Goal: Information Seeking & Learning: Check status

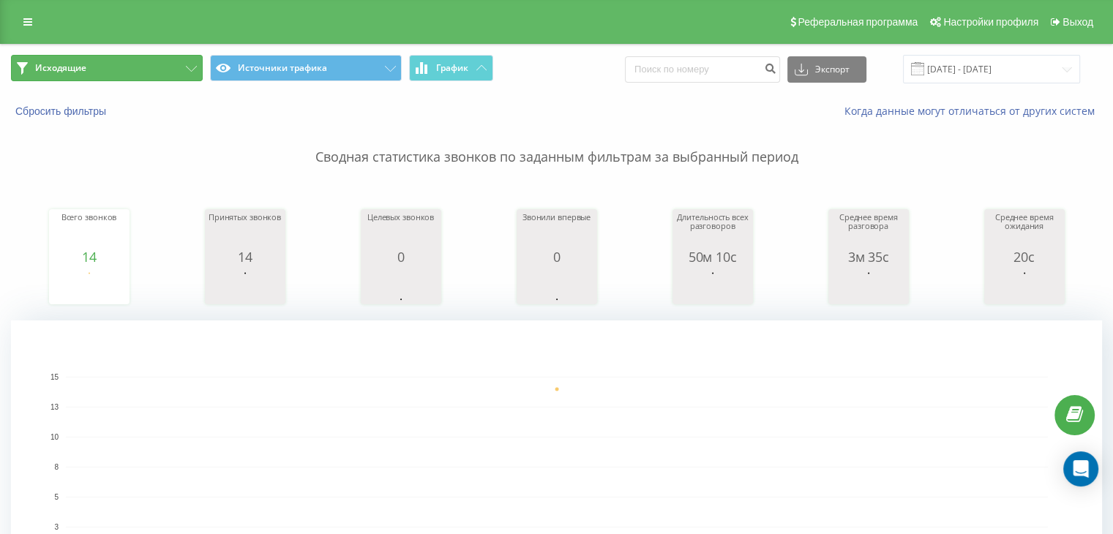
click at [175, 71] on button "Исходящие" at bounding box center [107, 68] width 192 height 26
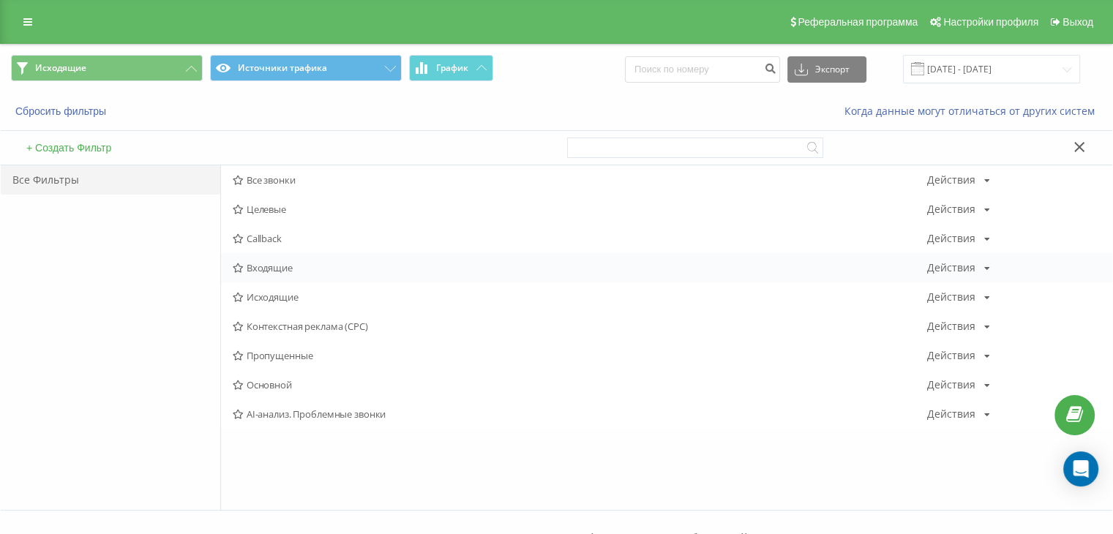
click at [350, 271] on span "Входящие" at bounding box center [580, 268] width 694 height 10
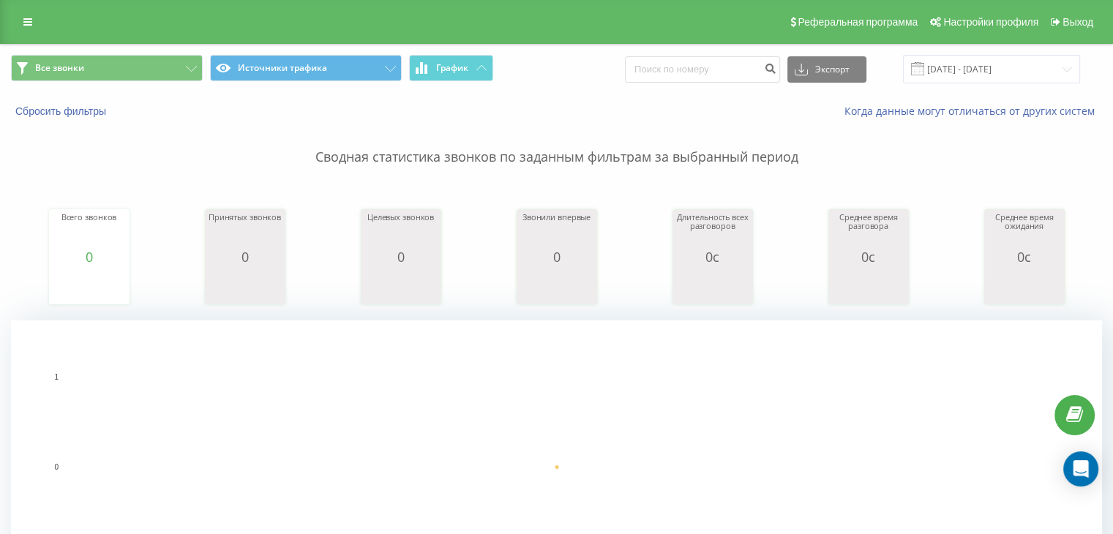
click at [1109, 65] on div "Все звонки Источники трафика График Экспорт .csv .xls .xlsx [DATE] - [DATE]" at bounding box center [556, 69] width 1111 height 29
click at [1053, 80] on input "[DATE] - [DATE]" at bounding box center [991, 69] width 177 height 29
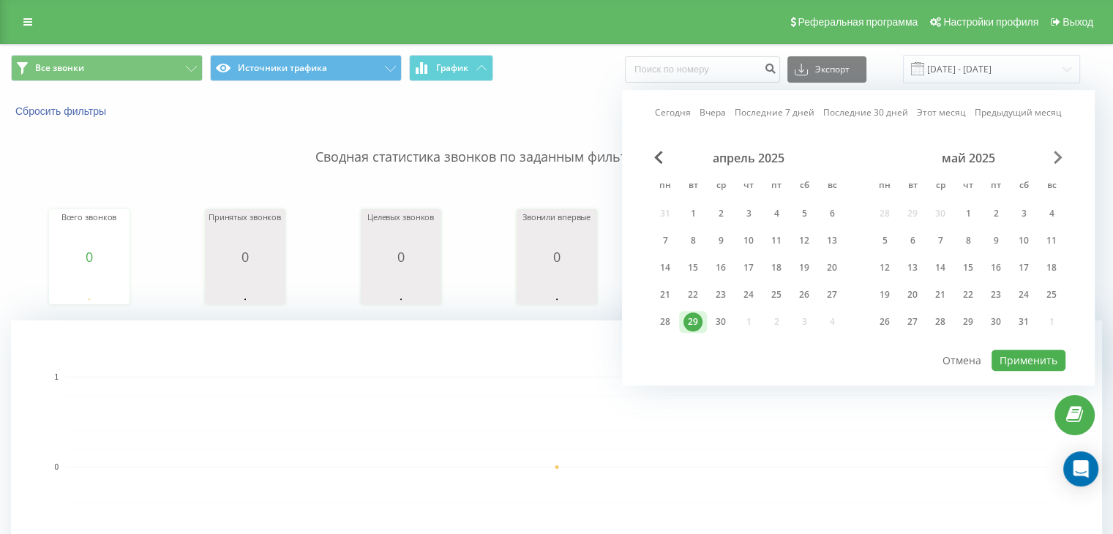
click at [1062, 153] on div "апрель 2025 пн вт ср чт пт сб вс 31 1 2 3 4 5 6 7 8 9 10 11 12 13 14 15 16 17 1…" at bounding box center [858, 250] width 414 height 198
click at [1060, 154] on span "Next Month" at bounding box center [1057, 157] width 9 height 13
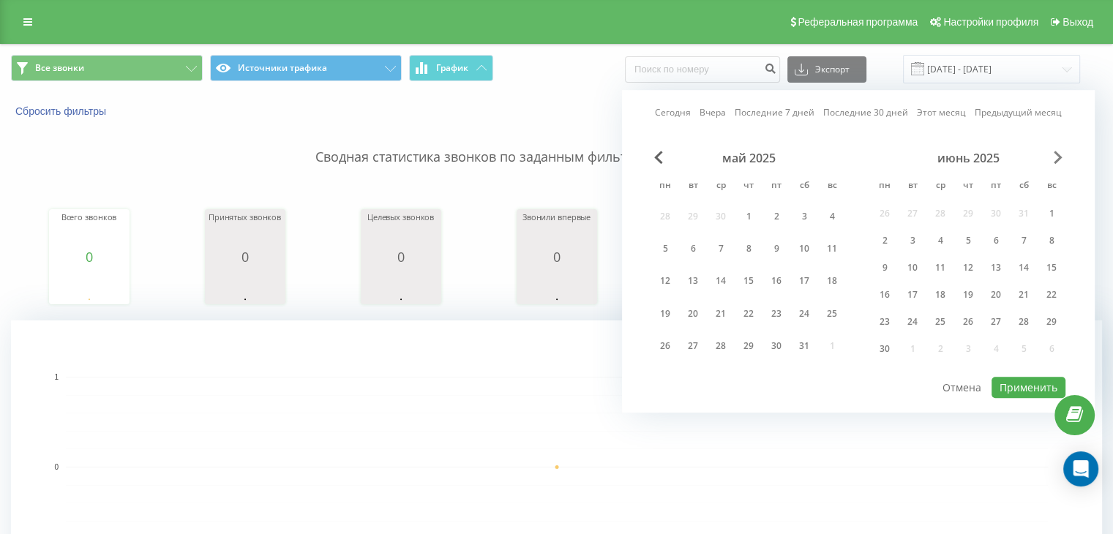
click at [1060, 154] on span "Next Month" at bounding box center [1057, 157] width 9 height 13
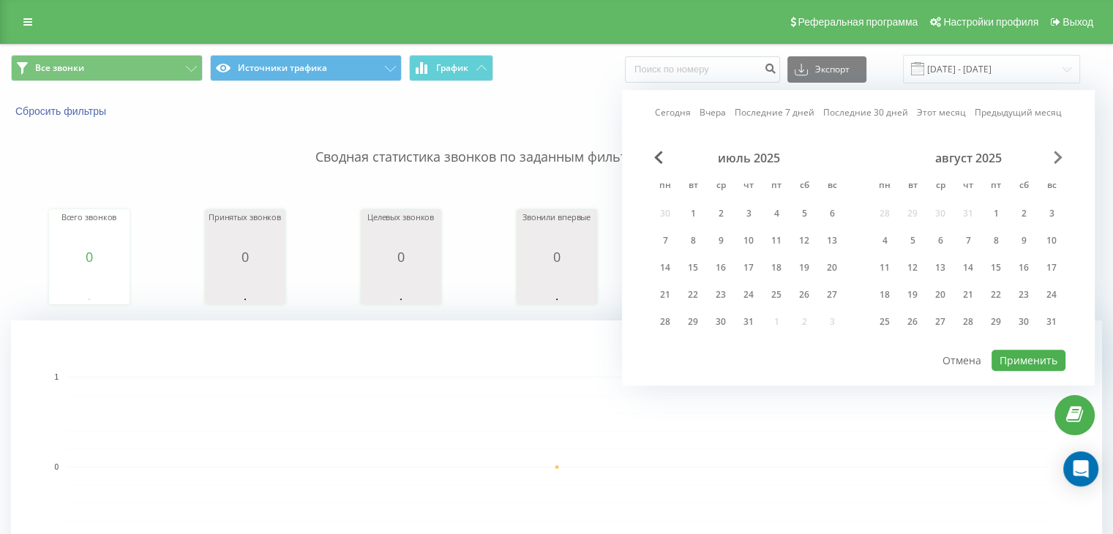
click at [1060, 154] on span "Next Month" at bounding box center [1057, 157] width 9 height 13
click at [755, 292] on div "21" at bounding box center [748, 294] width 19 height 19
click at [1034, 361] on button "Применить" at bounding box center [1028, 360] width 74 height 21
type input "[DATE] - [DATE]"
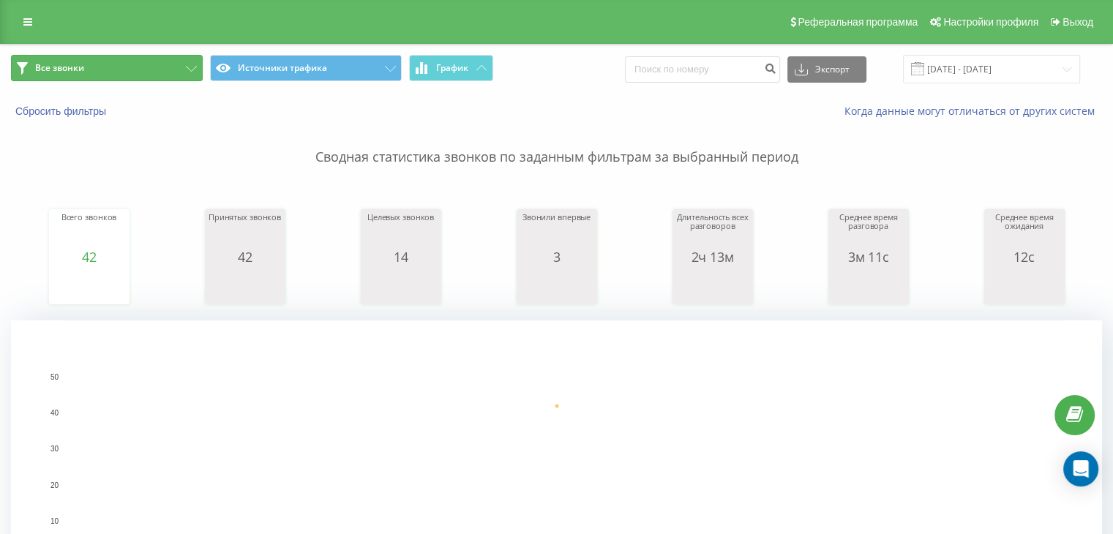
click at [164, 65] on button "Все звонки" at bounding box center [107, 68] width 192 height 26
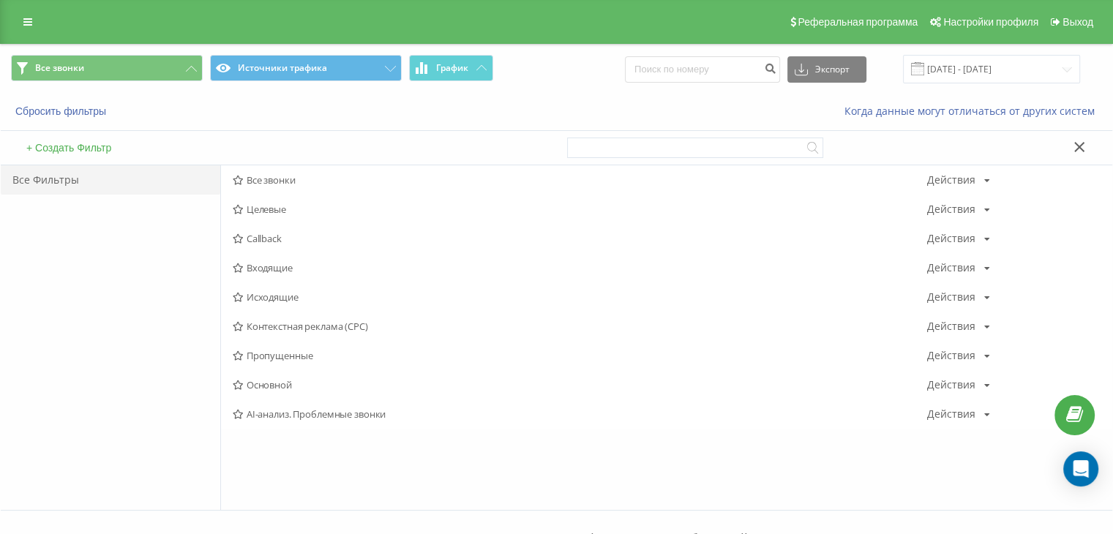
drag, startPoint x: 274, startPoint y: 270, endPoint x: 282, endPoint y: 293, distance: 23.8
click at [274, 271] on span "Входящие" at bounding box center [580, 268] width 694 height 10
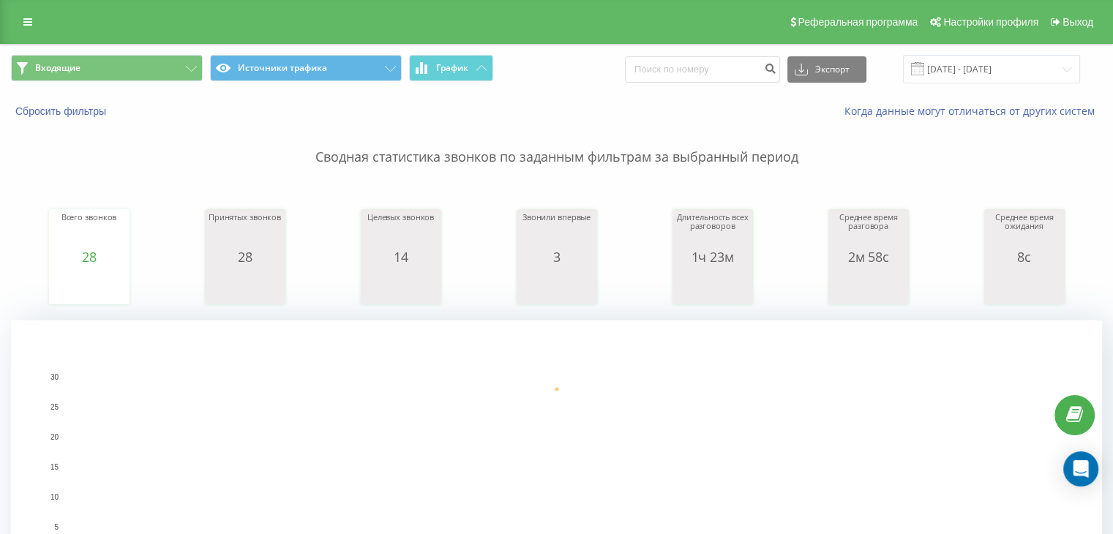
click at [154, 83] on div "Входящие Источники трафика График Экспорт .csv .xls .xlsx 21.08.2025 - 21.08.20…" at bounding box center [556, 69] width 1111 height 49
click at [145, 53] on div "Входящие Источники трафика График Экспорт .csv .xls .xlsx 21.08.2025 - 21.08.20…" at bounding box center [556, 69] width 1111 height 49
click at [157, 82] on span "Входящие Источники трафика График" at bounding box center [278, 69] width 535 height 29
click at [187, 62] on button "Входящие" at bounding box center [107, 68] width 192 height 26
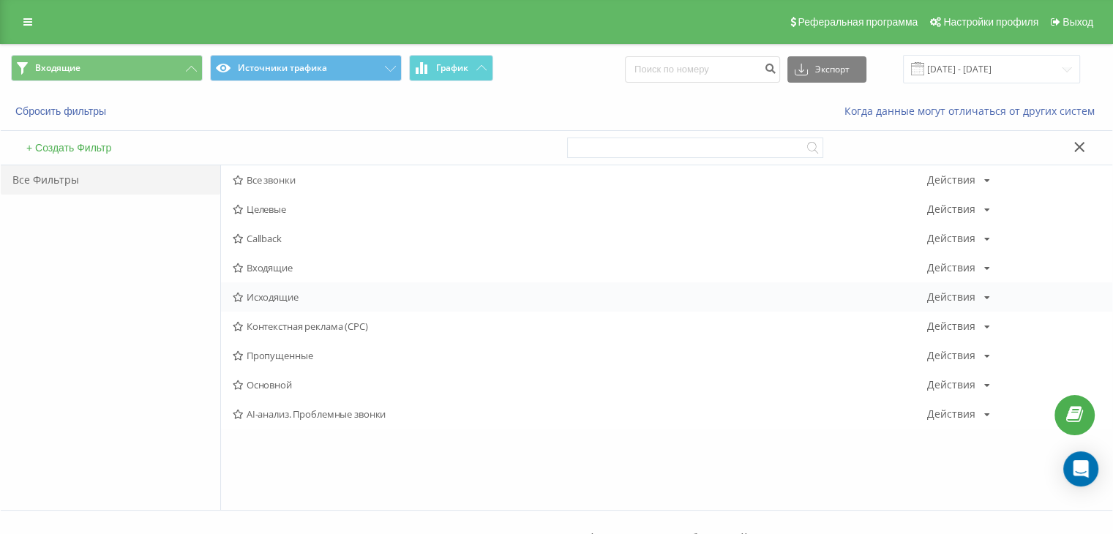
click at [310, 292] on span "Исходящие" at bounding box center [580, 297] width 694 height 10
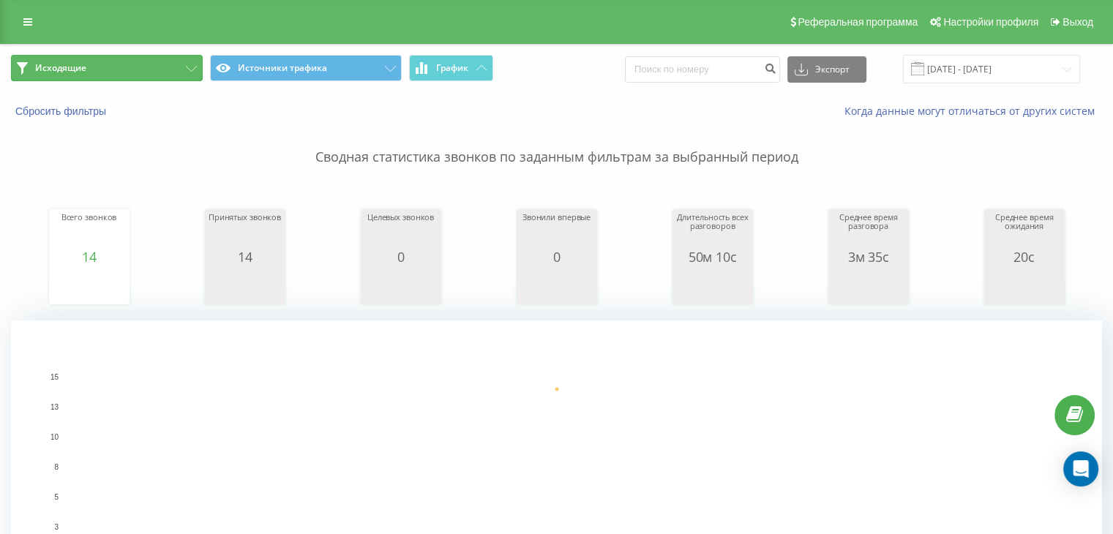
click at [156, 59] on button "Исходящие" at bounding box center [107, 68] width 192 height 26
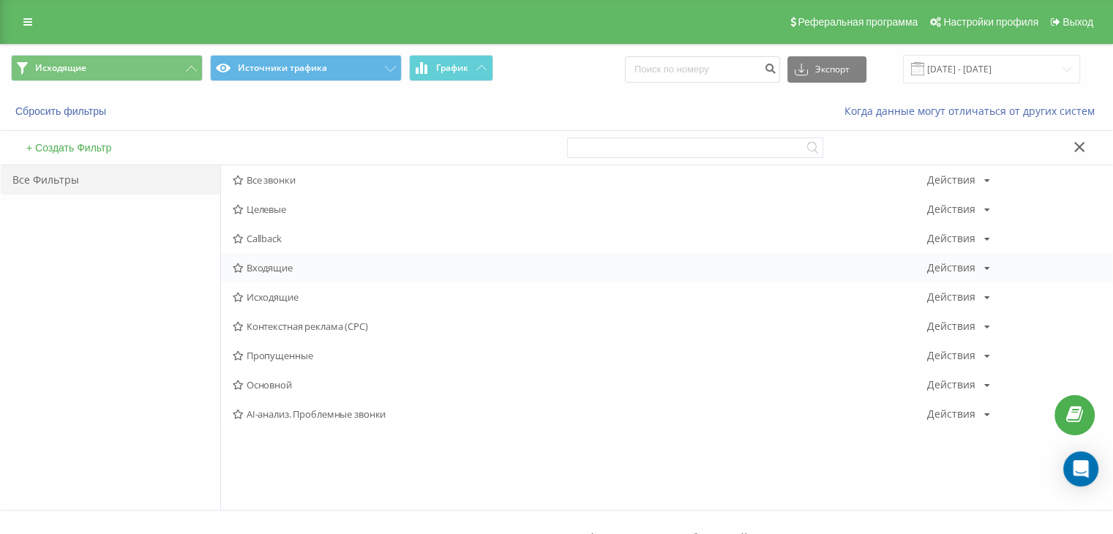
click at [255, 264] on span "Входящие" at bounding box center [580, 268] width 694 height 10
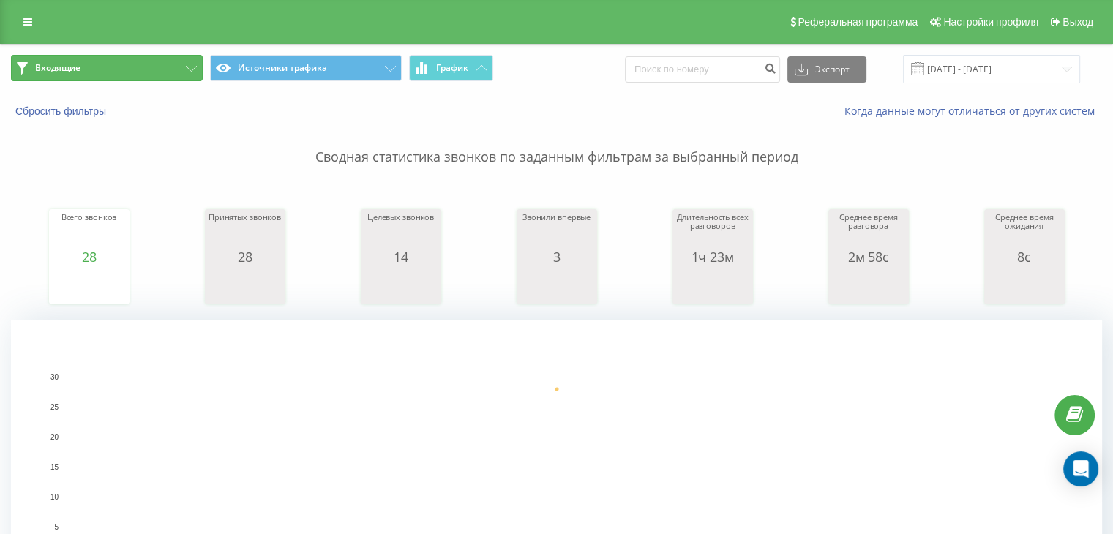
click at [102, 59] on button "Входящие" at bounding box center [107, 68] width 192 height 26
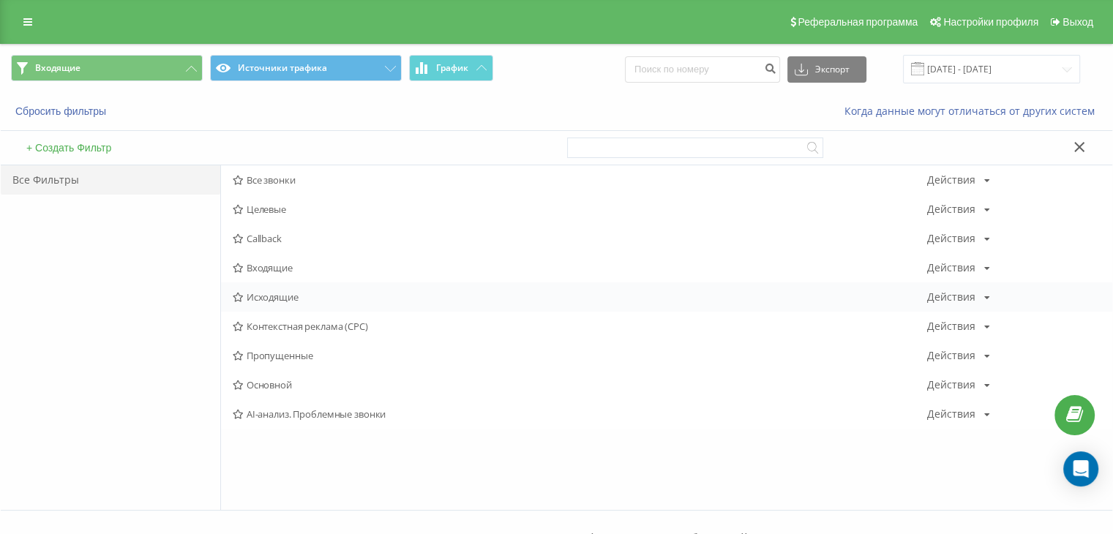
click at [304, 297] on span "Исходящие" at bounding box center [580, 297] width 694 height 10
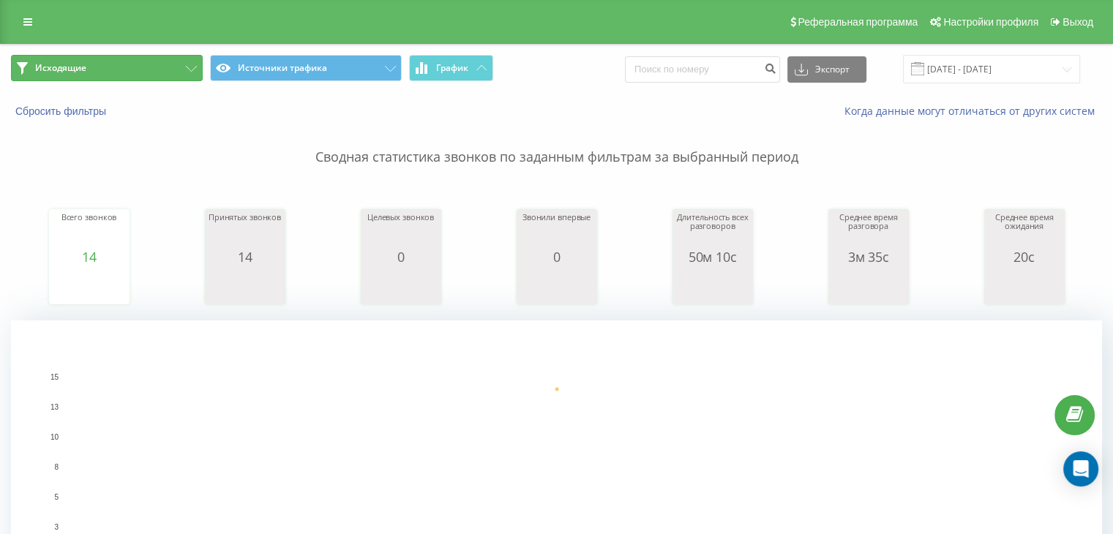
click at [127, 74] on button "Исходящие" at bounding box center [107, 68] width 192 height 26
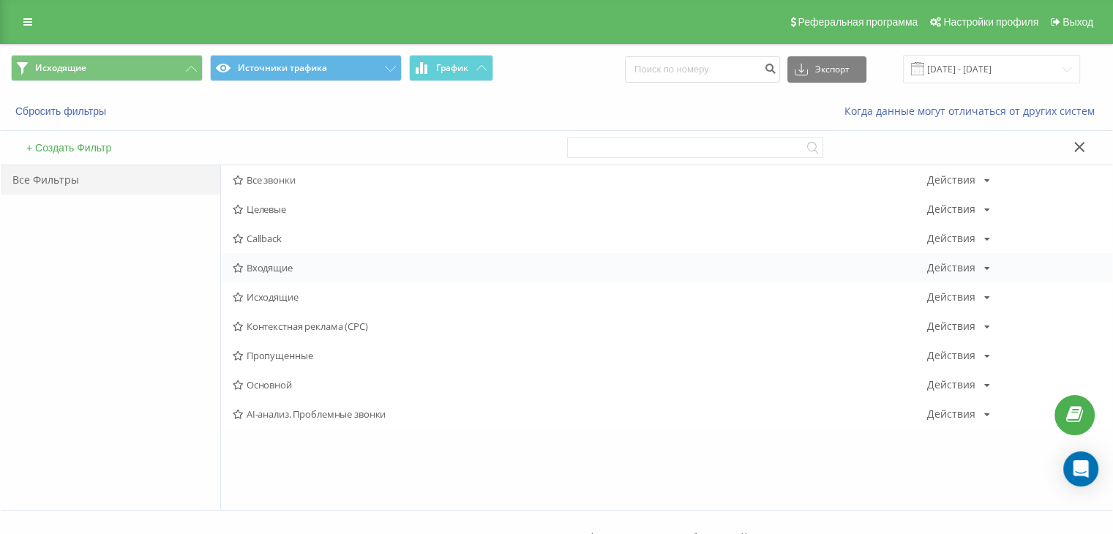
drag, startPoint x: 255, startPoint y: 260, endPoint x: 255, endPoint y: 270, distance: 10.3
click at [255, 260] on div "Входящие Действия Редактировать Копировать Удалить По умолчанию Поделиться" at bounding box center [666, 267] width 891 height 29
click at [255, 270] on span "Входящие" at bounding box center [580, 268] width 694 height 10
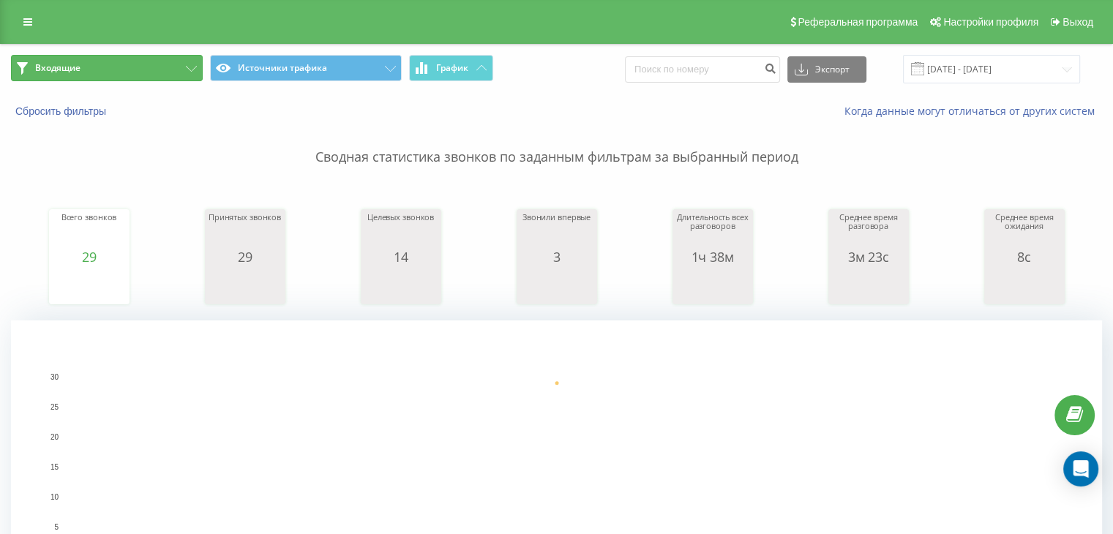
click at [155, 66] on button "Входящие" at bounding box center [107, 68] width 192 height 26
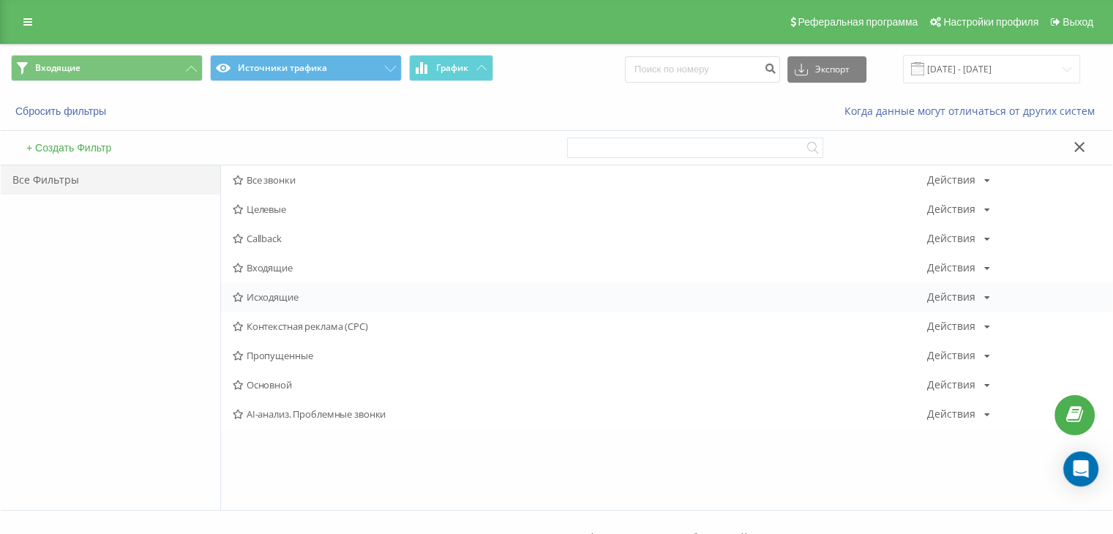
click at [273, 300] on span "Исходящие" at bounding box center [580, 297] width 694 height 10
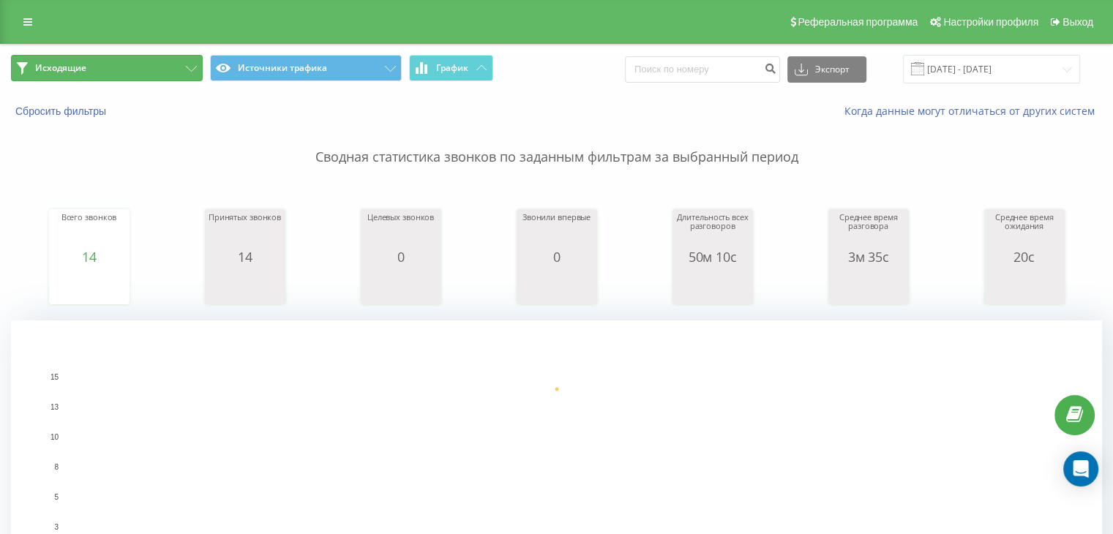
click at [165, 68] on button "Исходящие" at bounding box center [107, 68] width 192 height 26
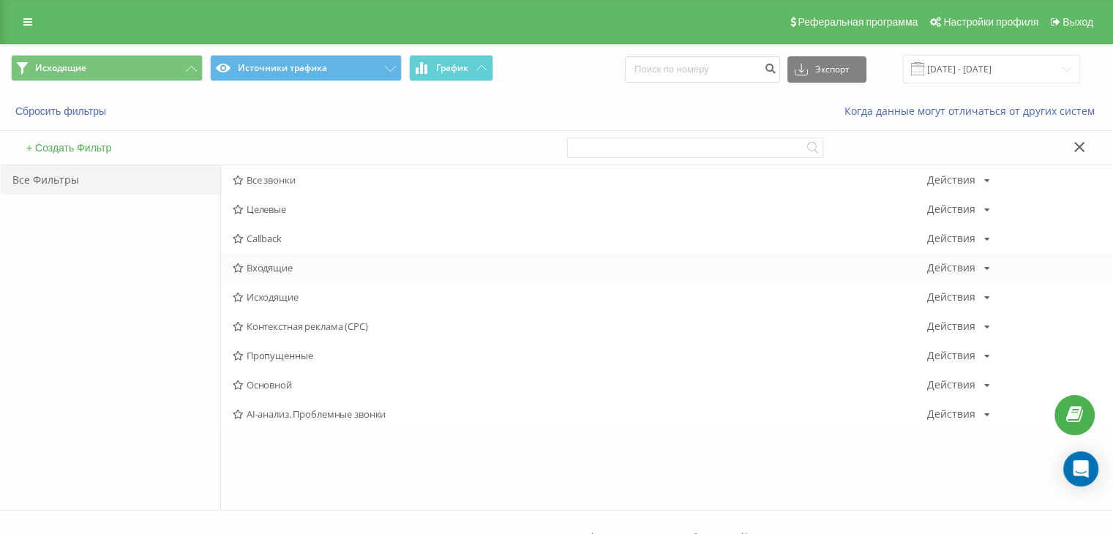
click at [281, 277] on div "Входящие Действия Редактировать Копировать Удалить По умолчанию Поделиться" at bounding box center [666, 267] width 891 height 29
click at [275, 263] on span "Входящие" at bounding box center [580, 268] width 694 height 10
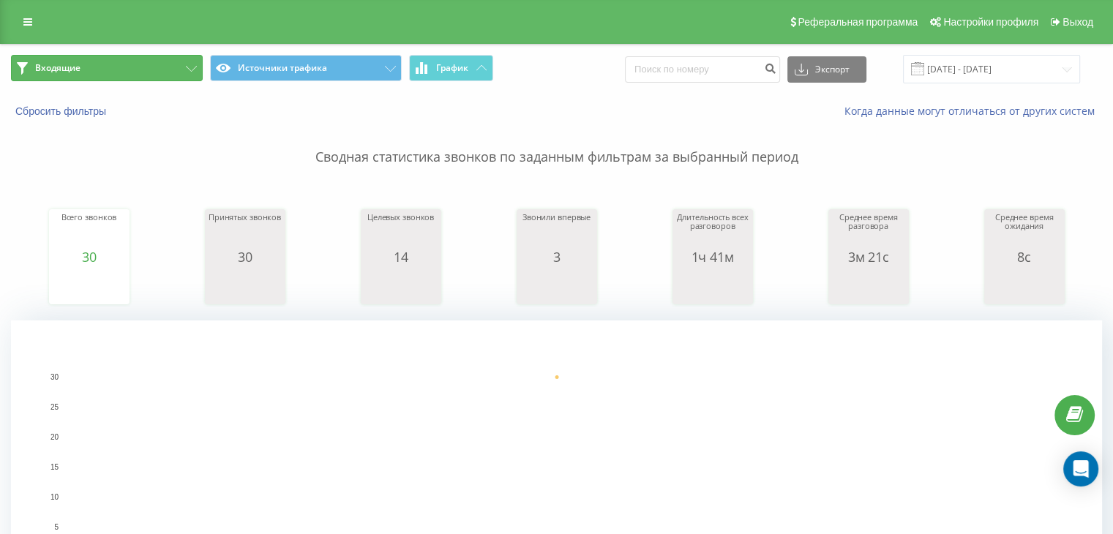
click at [170, 72] on button "Входящие" at bounding box center [107, 68] width 192 height 26
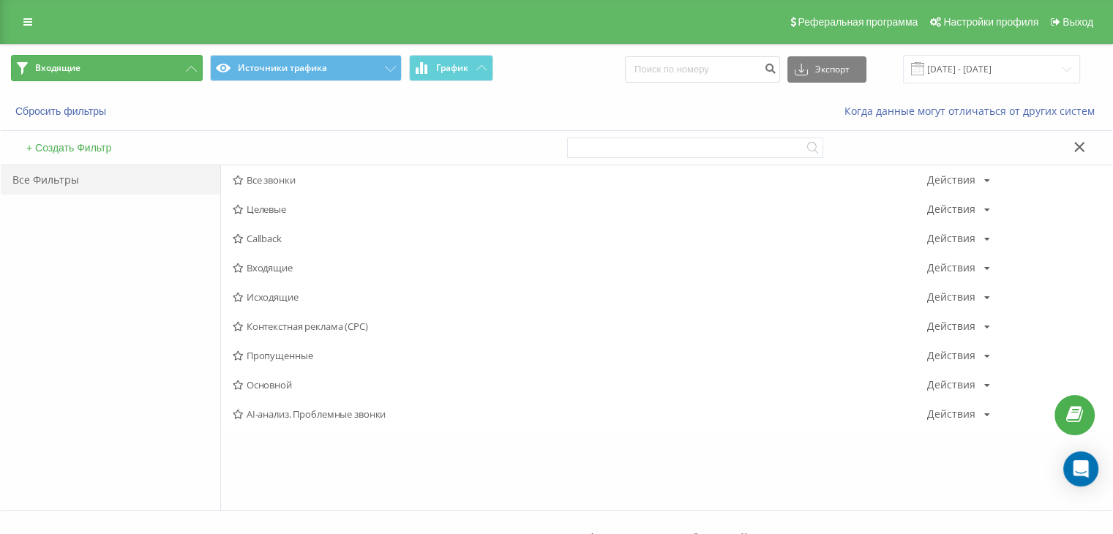
click at [170, 72] on button "Входящие" at bounding box center [107, 68] width 192 height 26
